Goal: Task Accomplishment & Management: Manage account settings

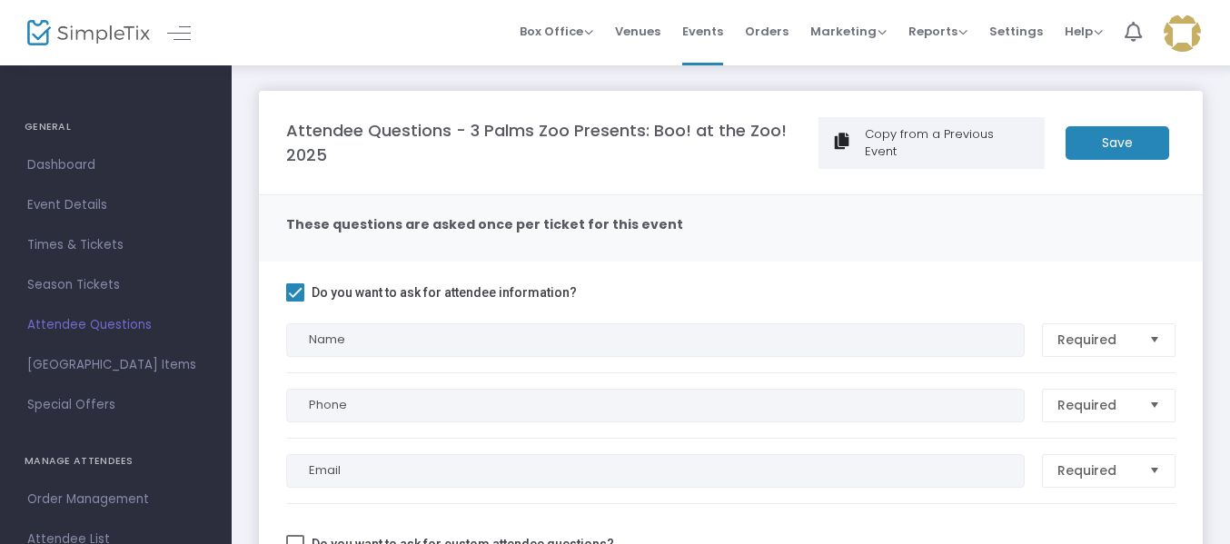
click at [298, 283] on span at bounding box center [295, 292] width 18 height 18
click at [295, 301] on input "Do you want to ask for attendee information?" at bounding box center [294, 301] width 1 height 1
checkbox input "false"
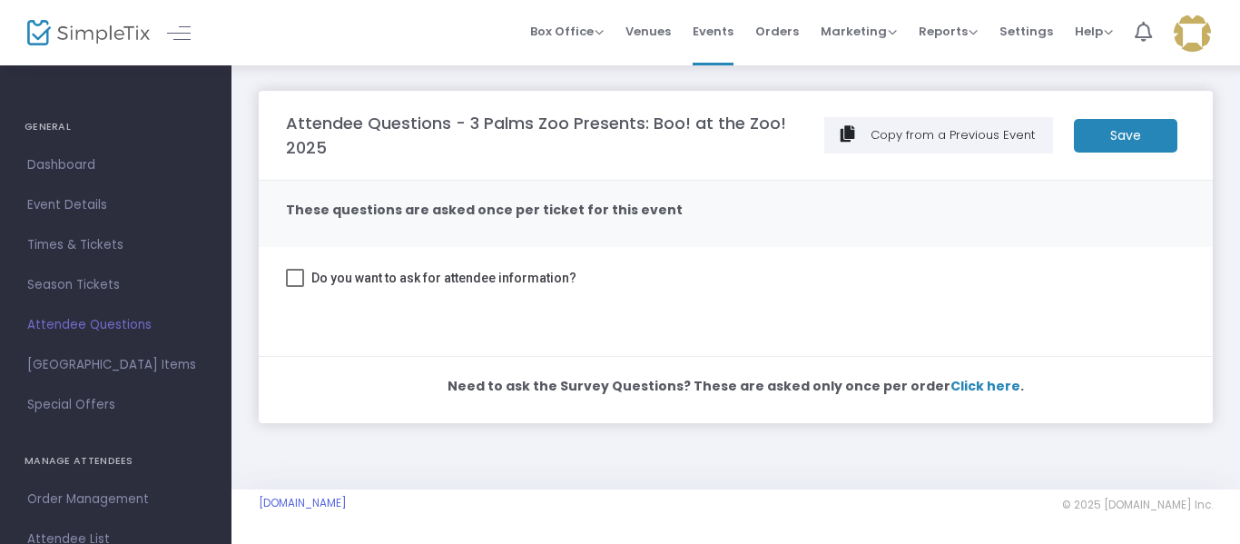
click at [1105, 139] on m-button "Save" at bounding box center [1126, 136] width 104 height 34
click at [814, 259] on m-panel-content "Do you want to ask for attendee information?" at bounding box center [736, 301] width 954 height 109
click at [97, 213] on span "Event Details" at bounding box center [115, 205] width 177 height 24
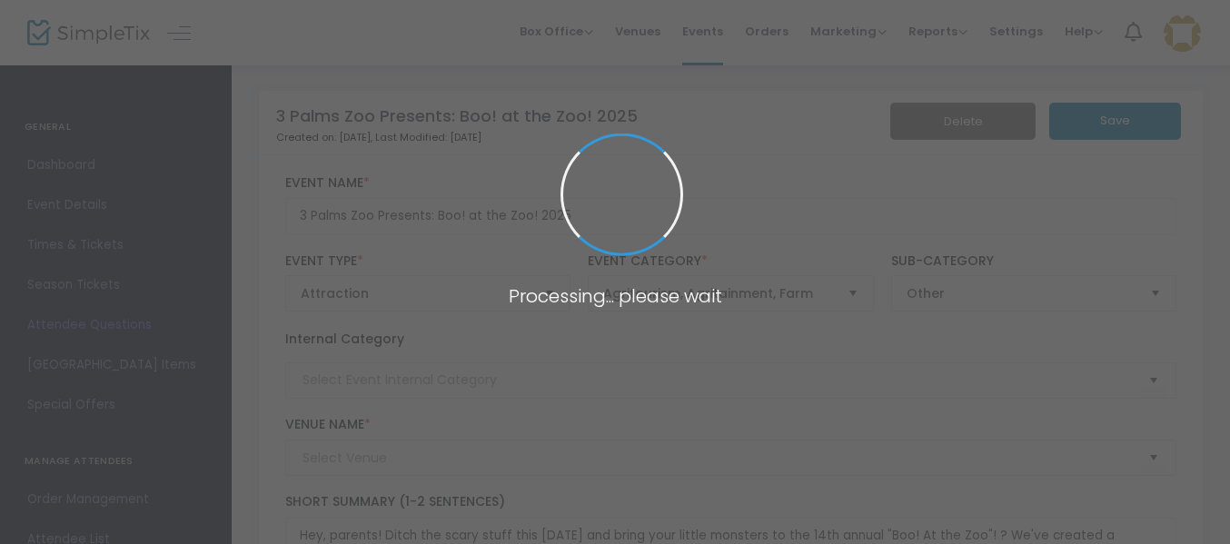
type input "3 Palms Zoo & Education Center"
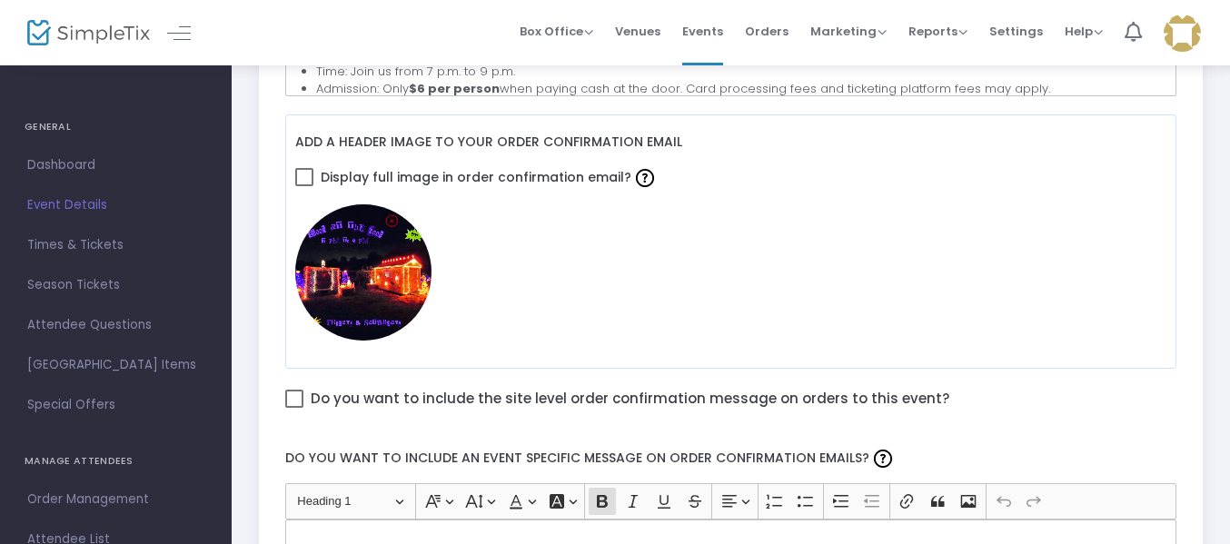
scroll to position [191, 0]
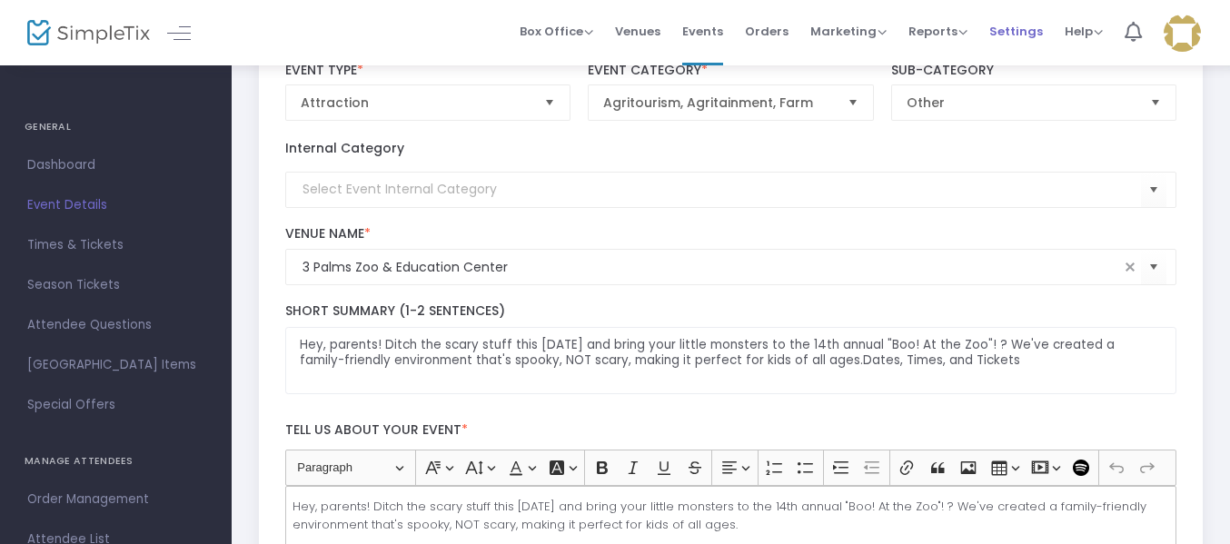
click at [1017, 27] on span "Settings" at bounding box center [1016, 31] width 54 height 46
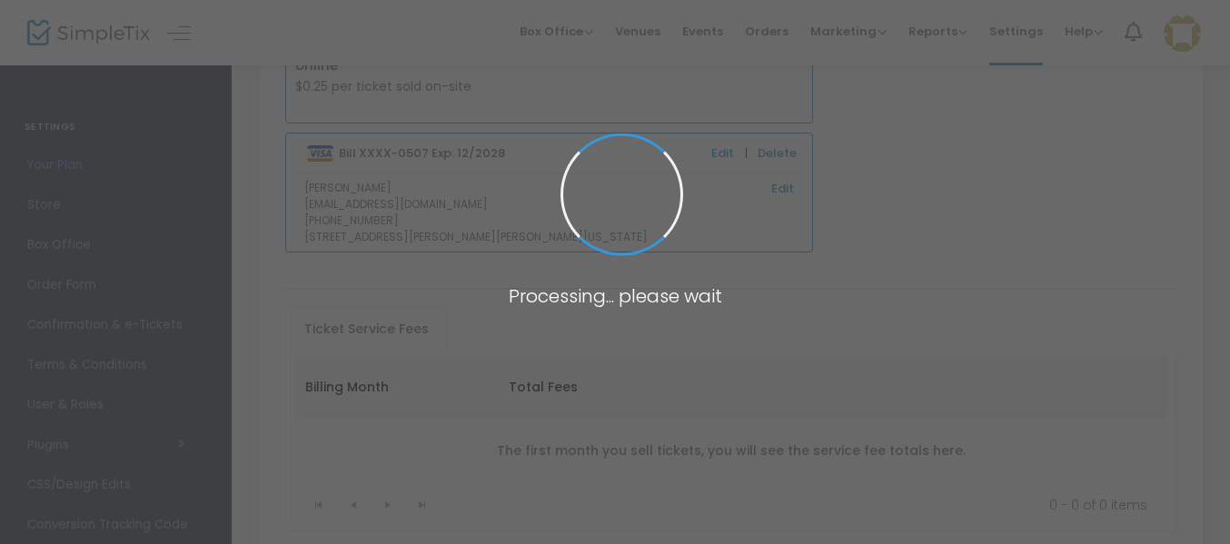
scroll to position [322, 0]
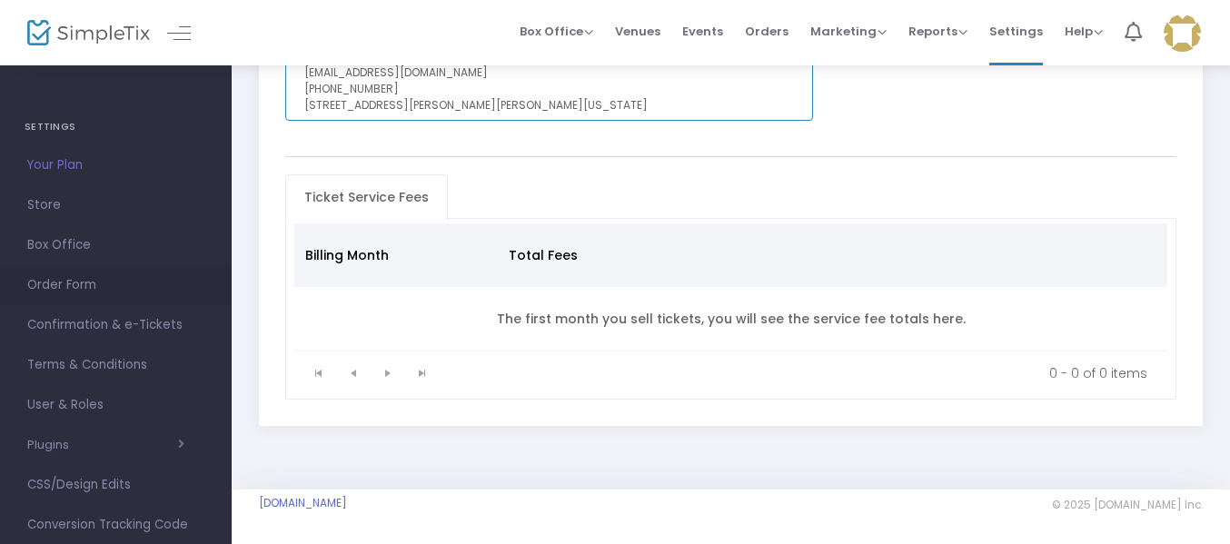
click at [93, 271] on link "Order Form" at bounding box center [116, 285] width 232 height 40
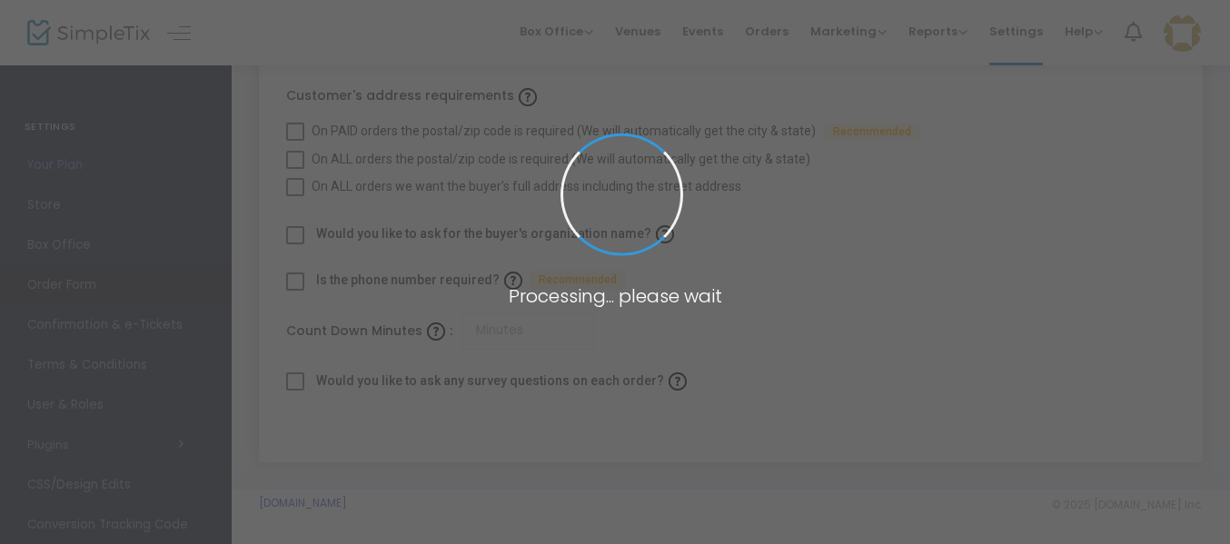
checkbox input "true"
type input "45"
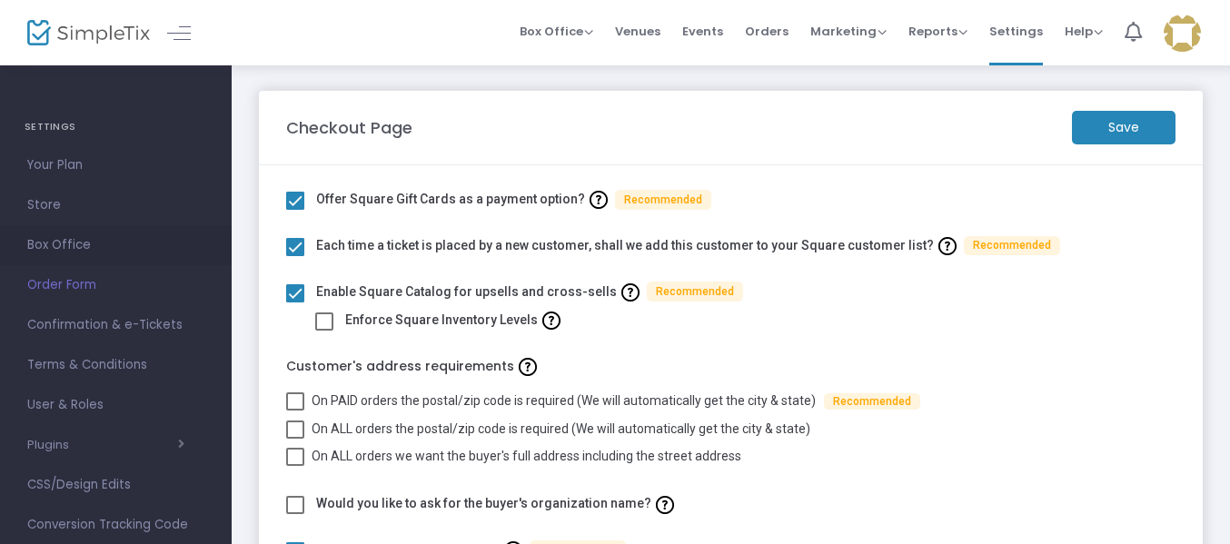
click at [51, 236] on span "Box Office" at bounding box center [115, 245] width 177 height 24
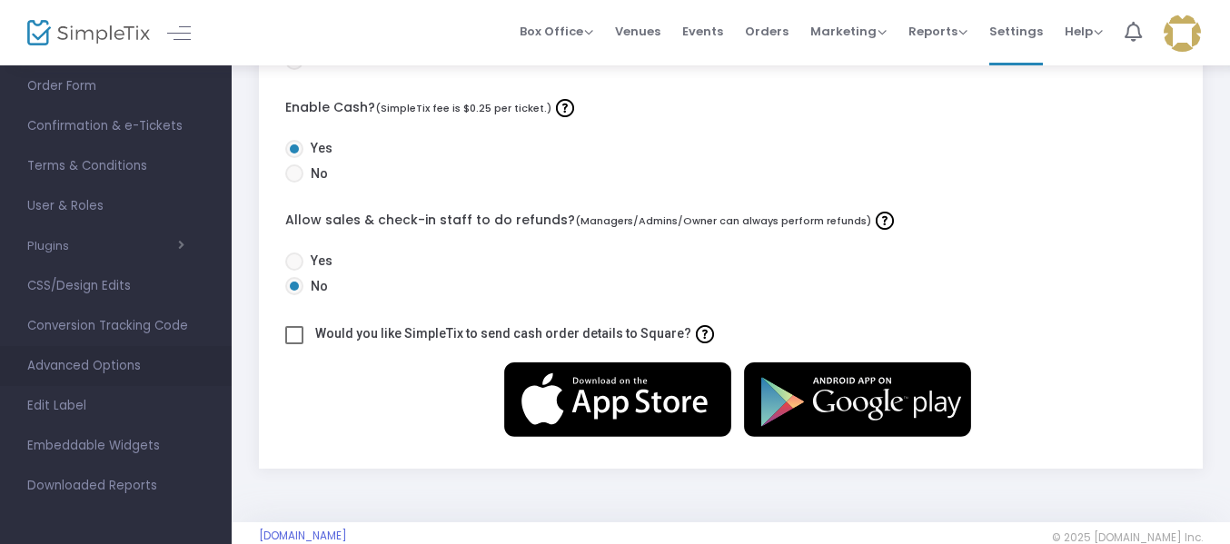
scroll to position [200, 0]
click at [97, 361] on span "Advanced Options" at bounding box center [115, 365] width 177 height 24
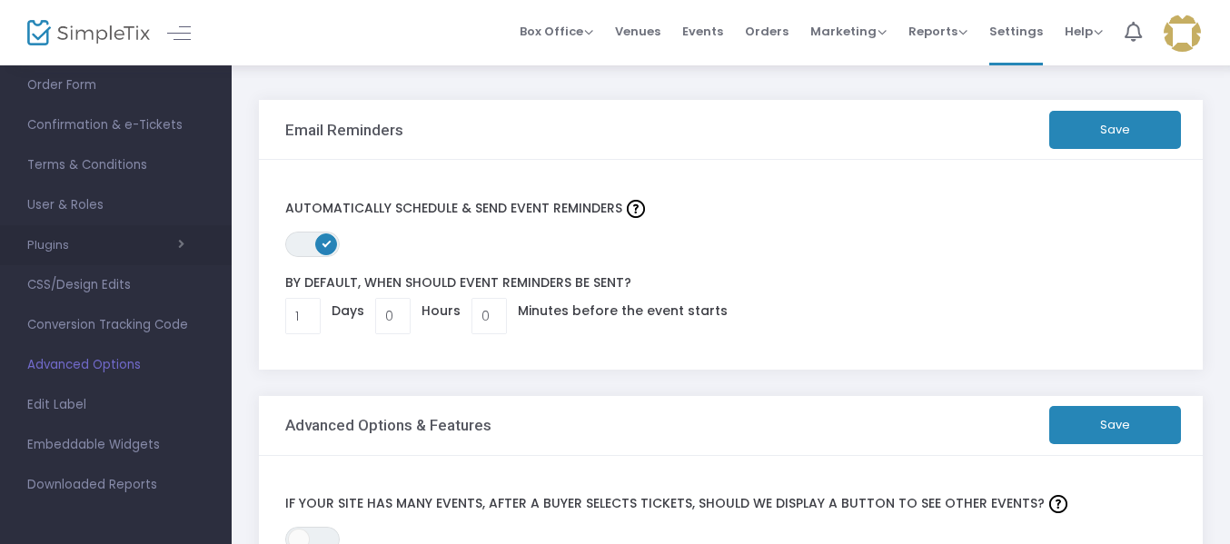
click at [91, 251] on span "button" at bounding box center [126, 244] width 115 height 17
click at [84, 186] on link "Store" at bounding box center [116, 205] width 232 height 40
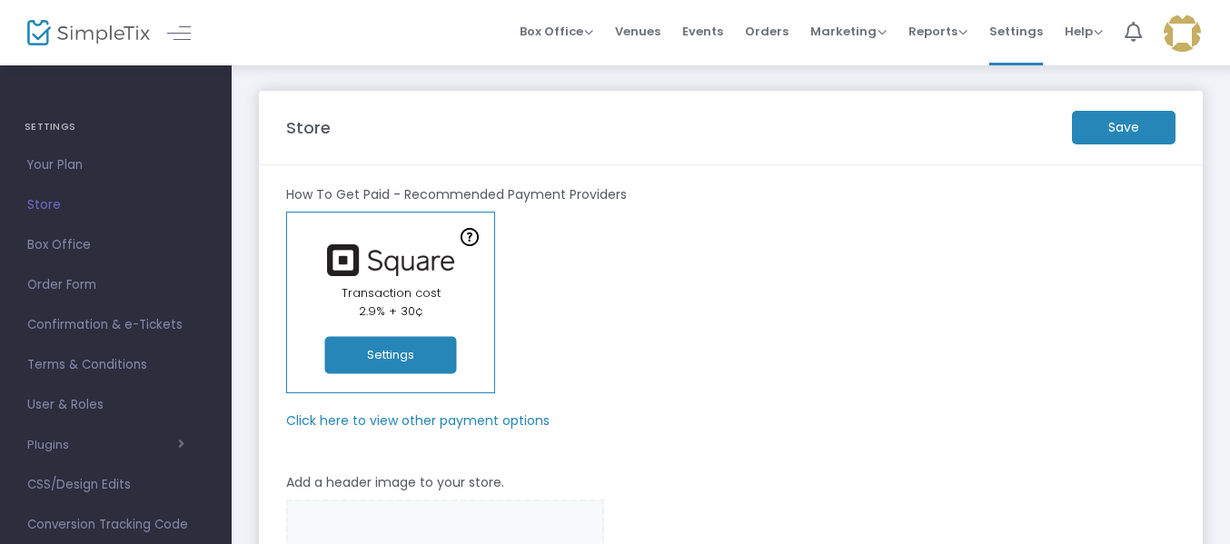
click at [446, 352] on button "Settings" at bounding box center [391, 355] width 132 height 37
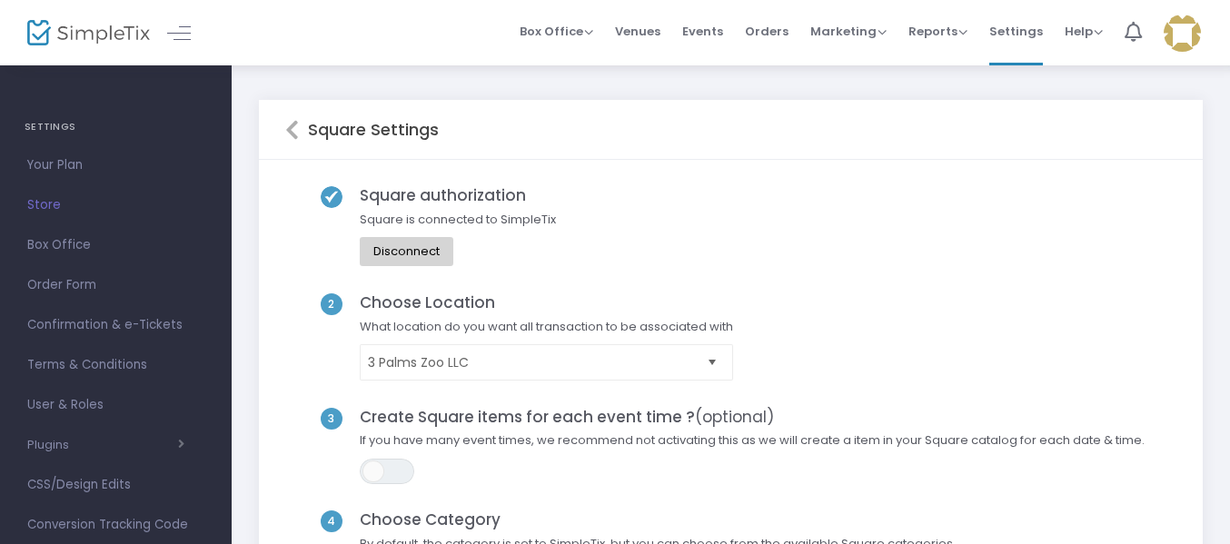
click at [291, 123] on icon at bounding box center [292, 130] width 14 height 22
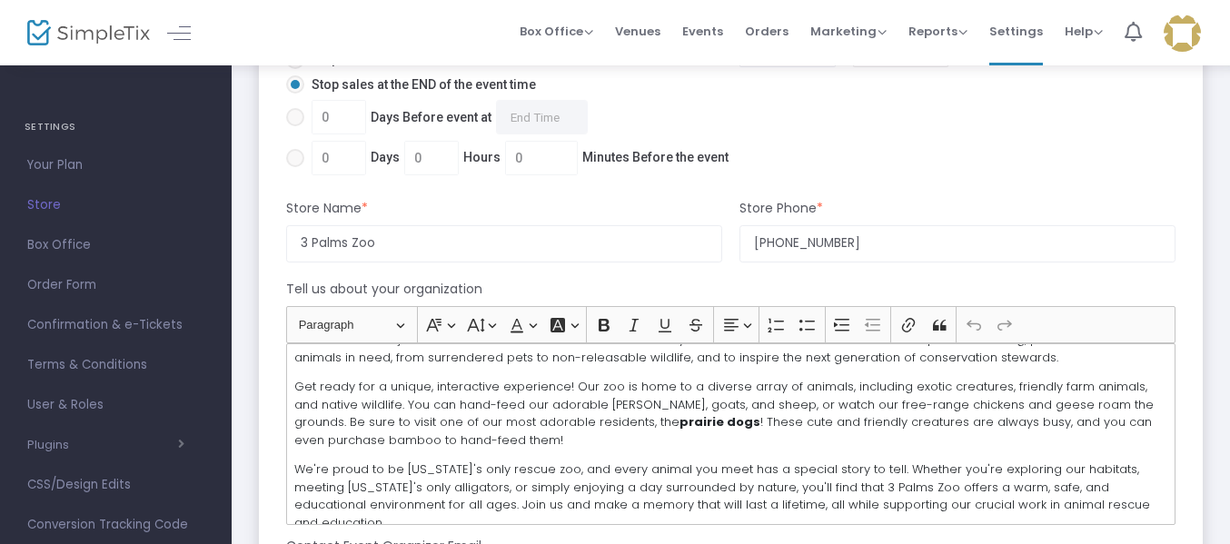
scroll to position [1299, 0]
click at [71, 237] on span "Box Office" at bounding box center [115, 245] width 177 height 24
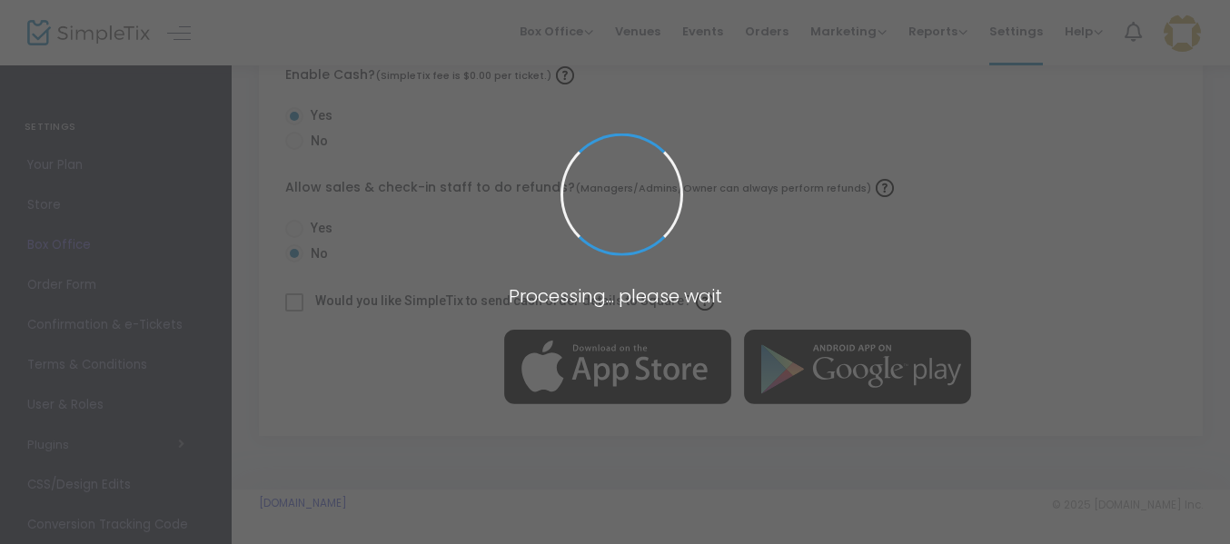
radio input "false"
radio input "true"
radio input "false"
radio input "true"
radio input "false"
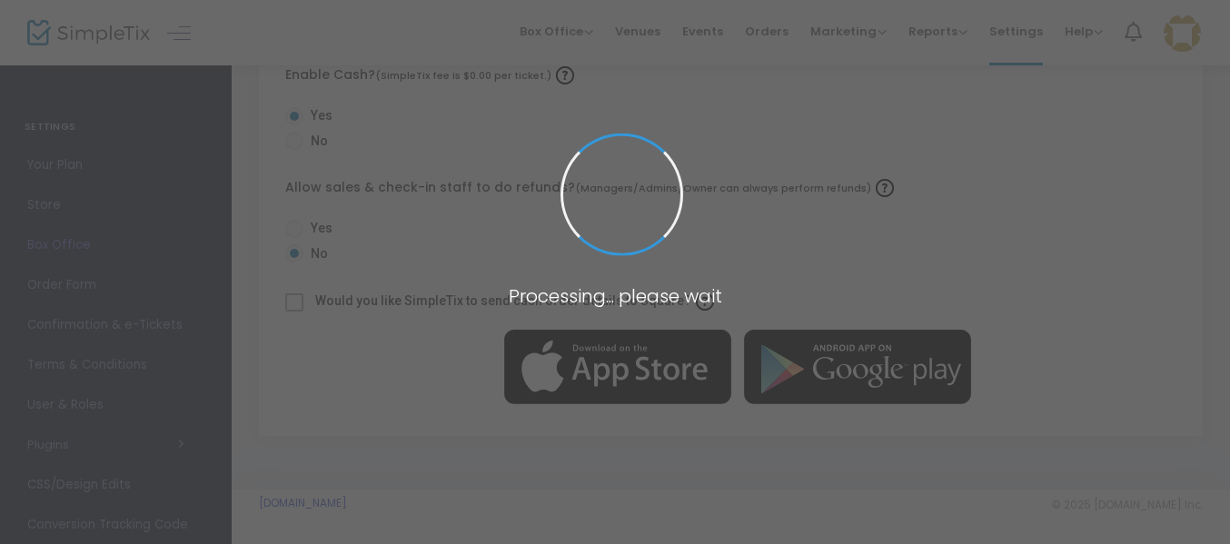
radio input "true"
radio input "false"
radio input "true"
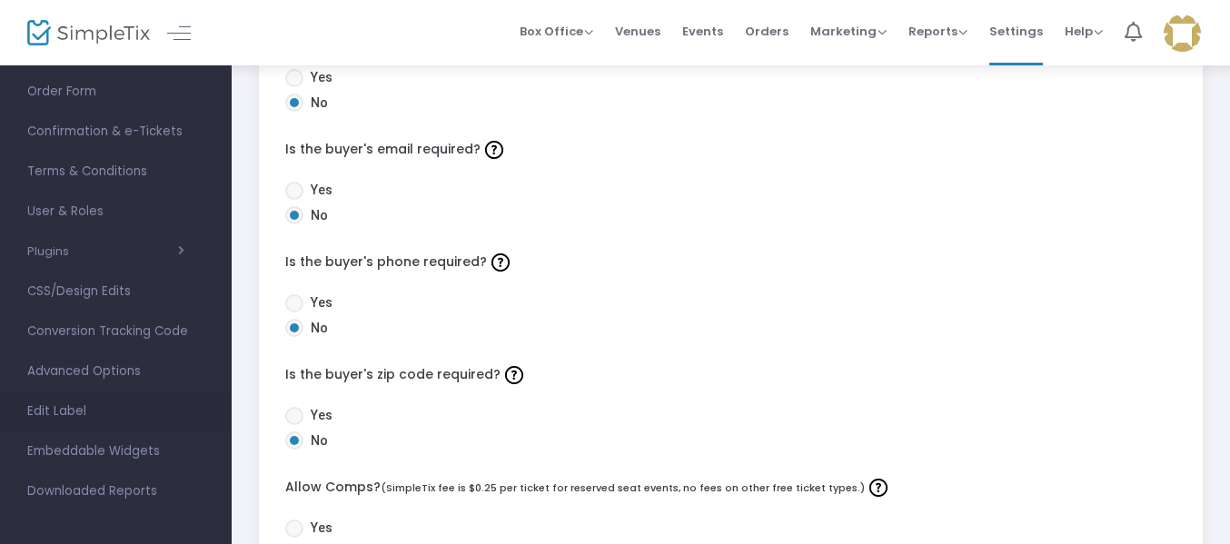
scroll to position [200, 0]
click at [117, 405] on span "Edit Label" at bounding box center [115, 405] width 177 height 24
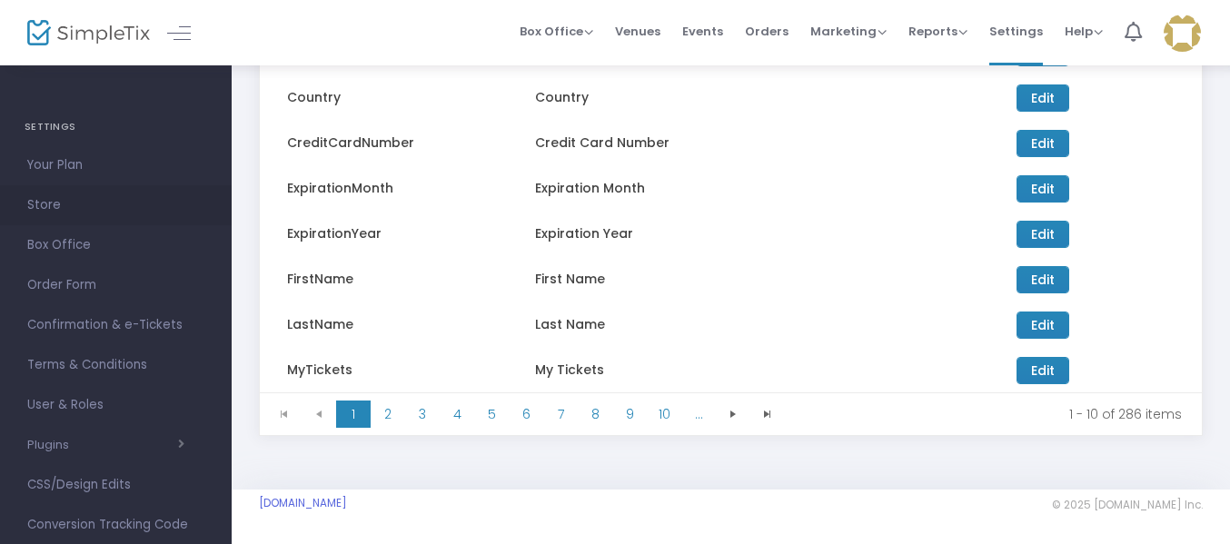
click at [84, 207] on span "Store" at bounding box center [115, 205] width 177 height 24
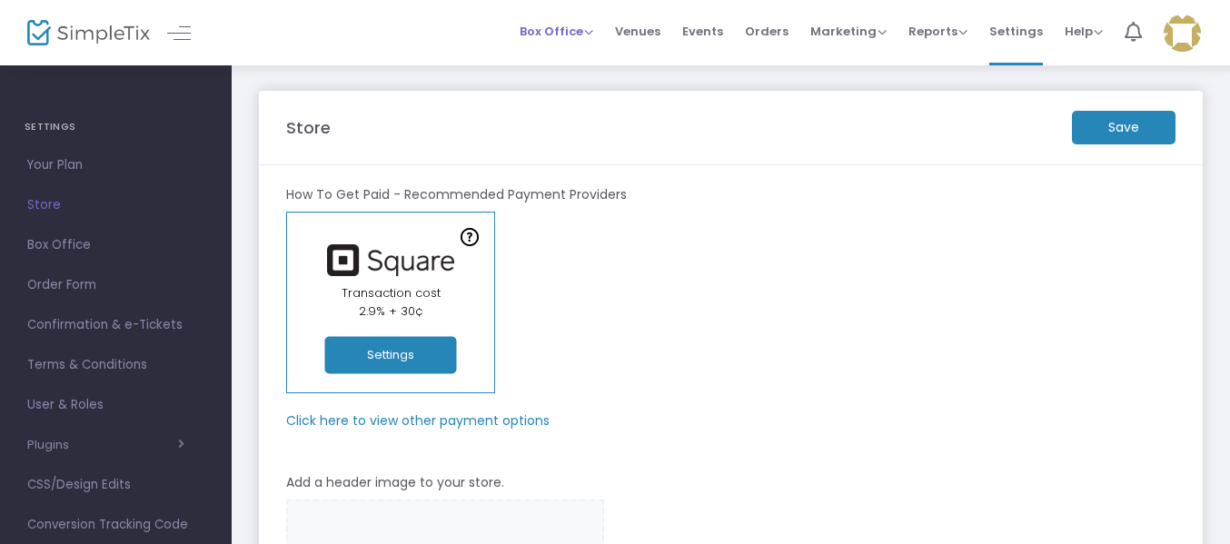
click at [548, 33] on span "Box Office" at bounding box center [556, 31] width 74 height 17
click at [720, 30] on span "Events" at bounding box center [702, 31] width 41 height 46
